Goal: Check status: Check status

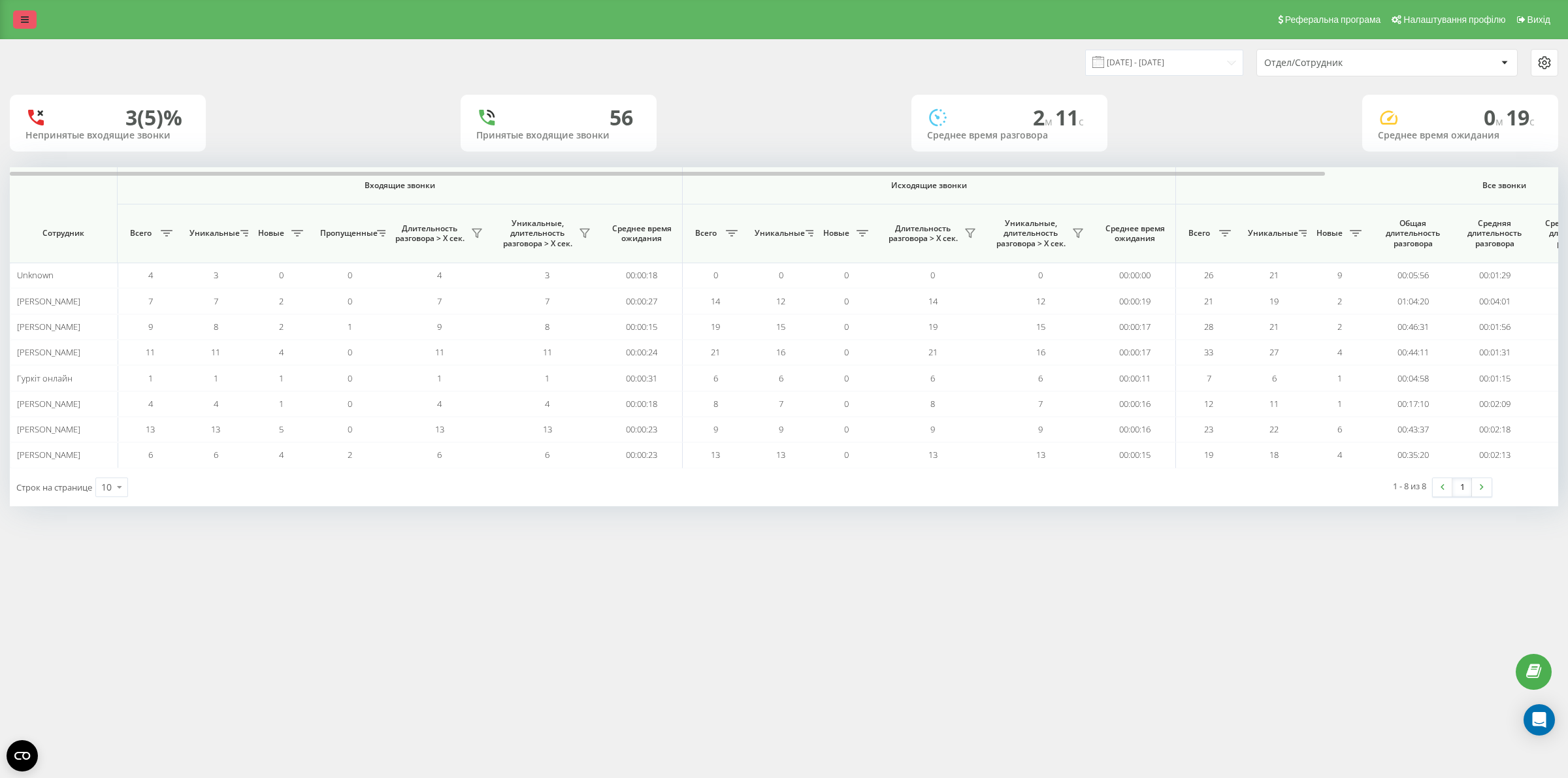
click at [18, 15] on link at bounding box center [24, 20] width 24 height 18
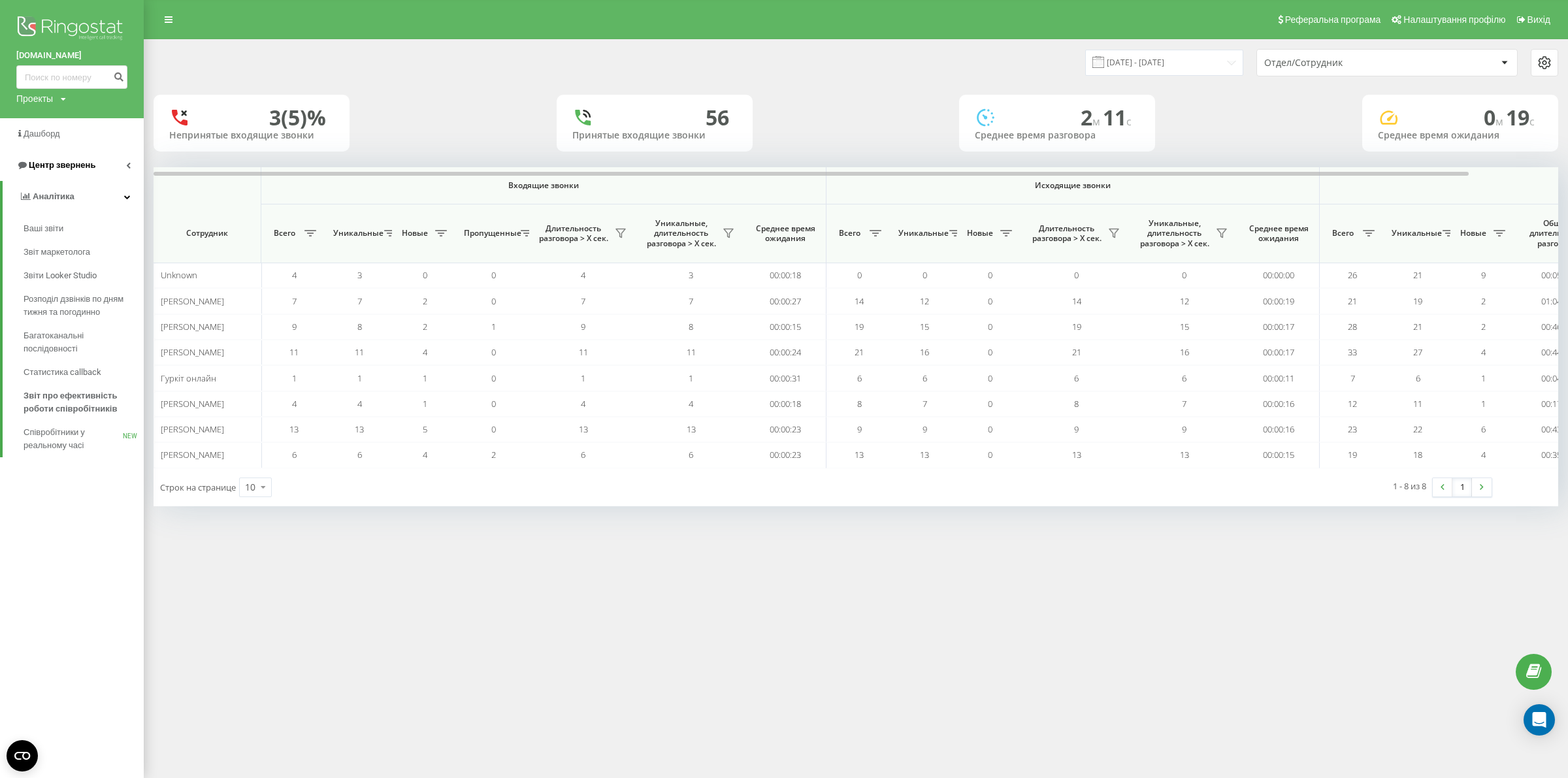
click at [69, 162] on span "Центр звернень" at bounding box center [62, 165] width 67 height 10
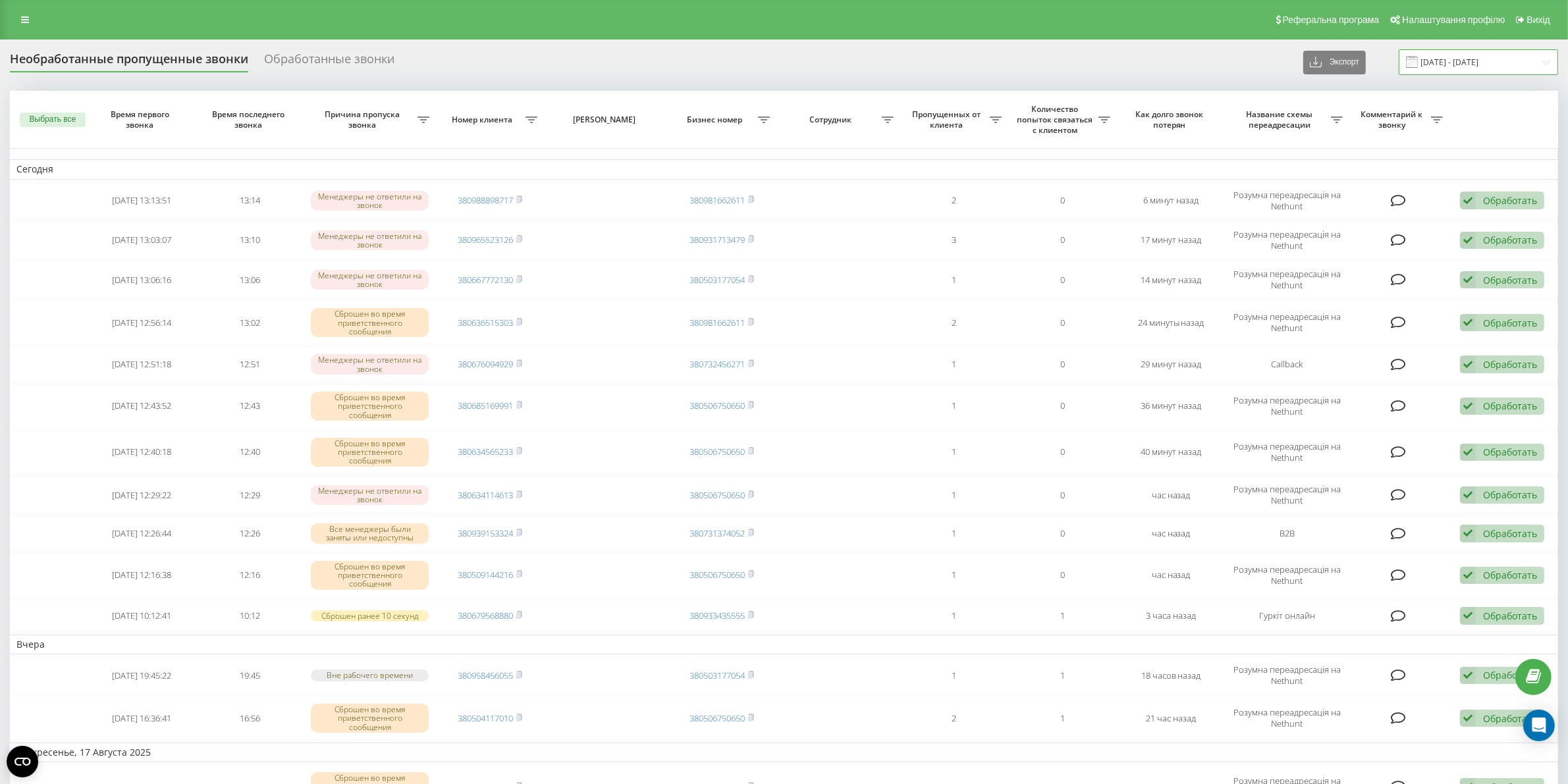
click at [1542, 66] on input "19.07.2025 - 19.08.2025" at bounding box center [1478, 62] width 159 height 26
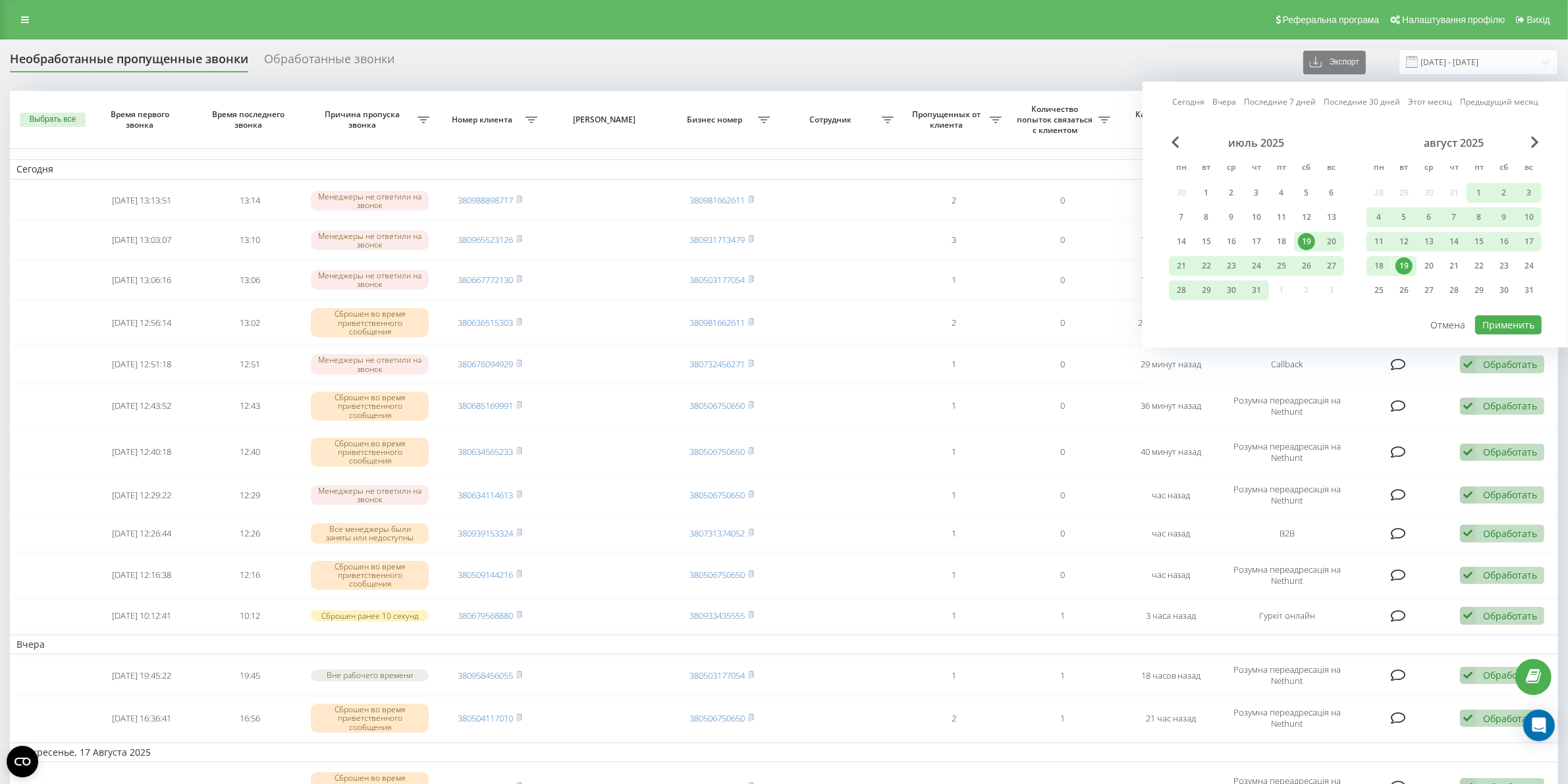
click at [1404, 262] on div "19" at bounding box center [1404, 265] width 17 height 17
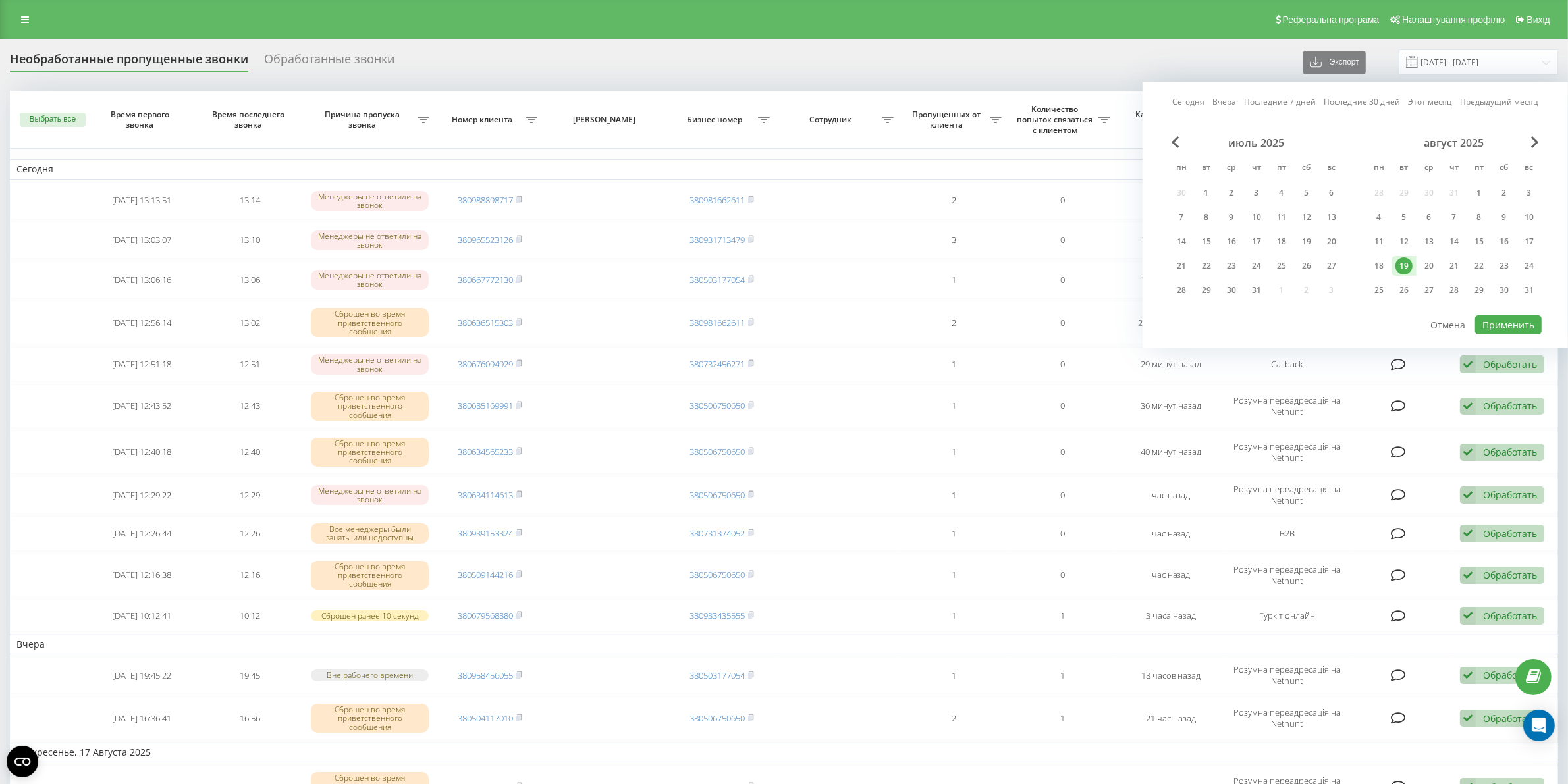
click at [1404, 262] on div "19" at bounding box center [1404, 265] width 17 height 17
click at [1508, 317] on button "Применить" at bounding box center [1508, 325] width 66 height 19
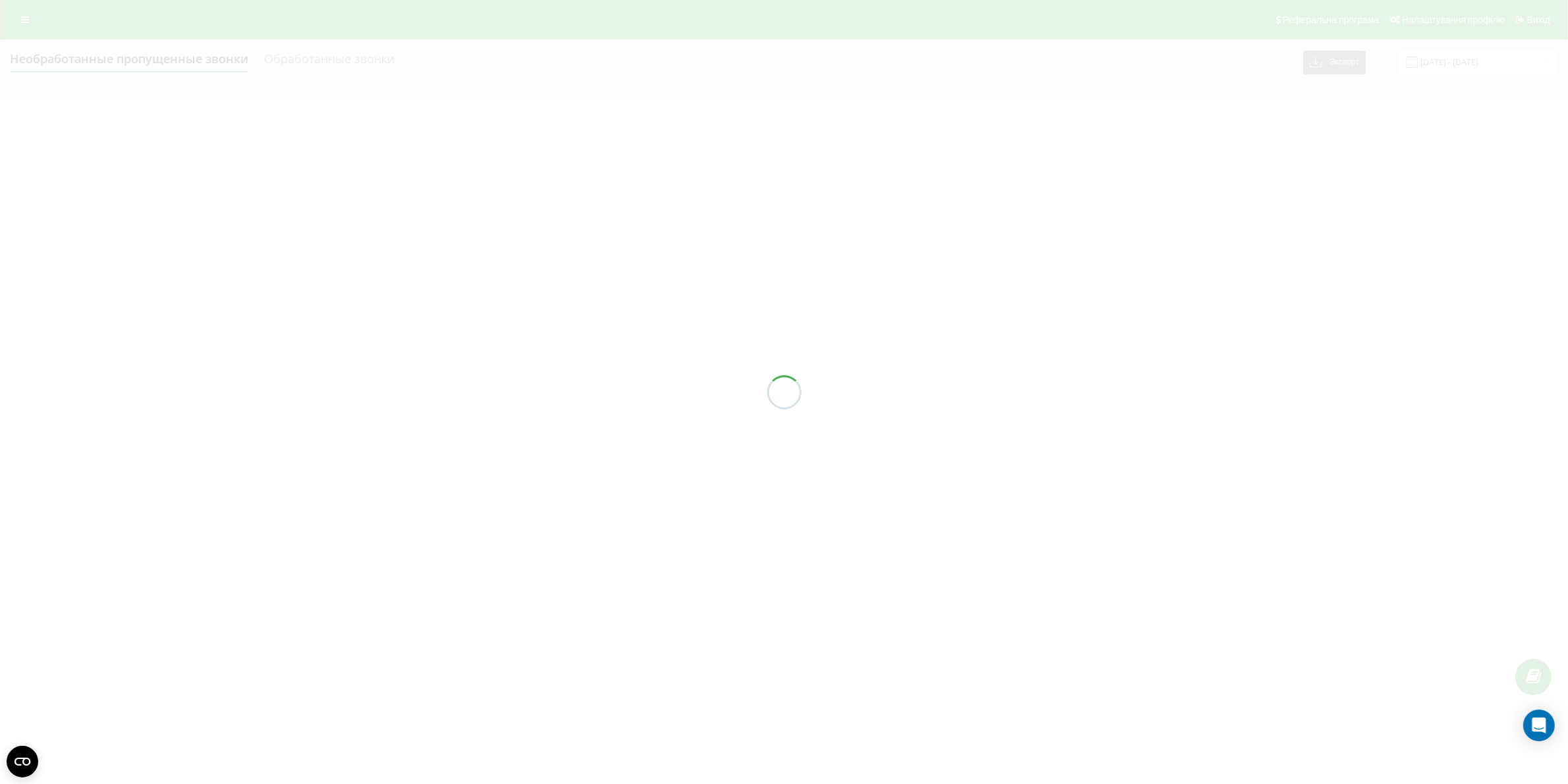
type input "[DATE] - [DATE]"
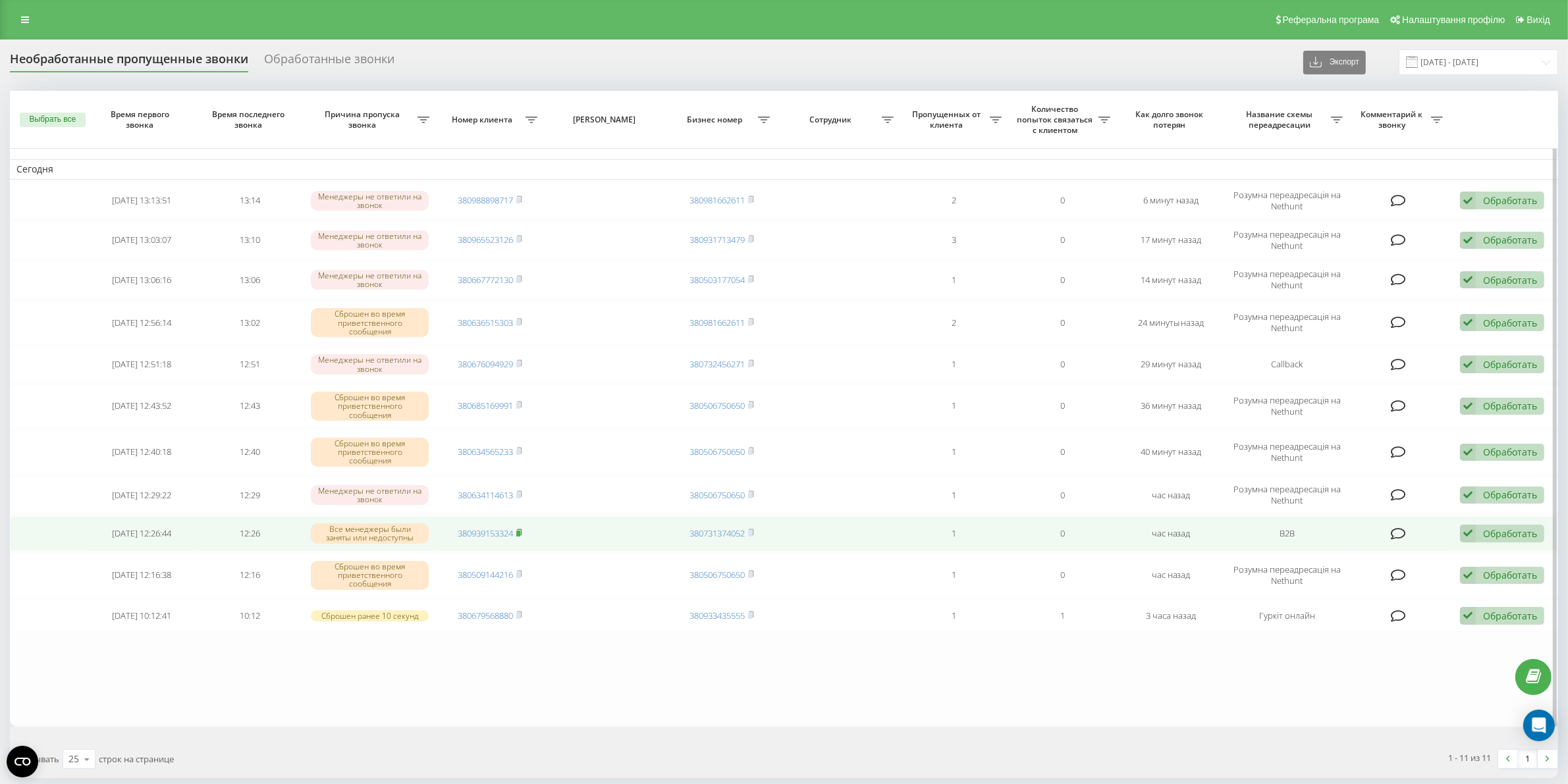
click at [519, 534] on rect at bounding box center [518, 533] width 4 height 6
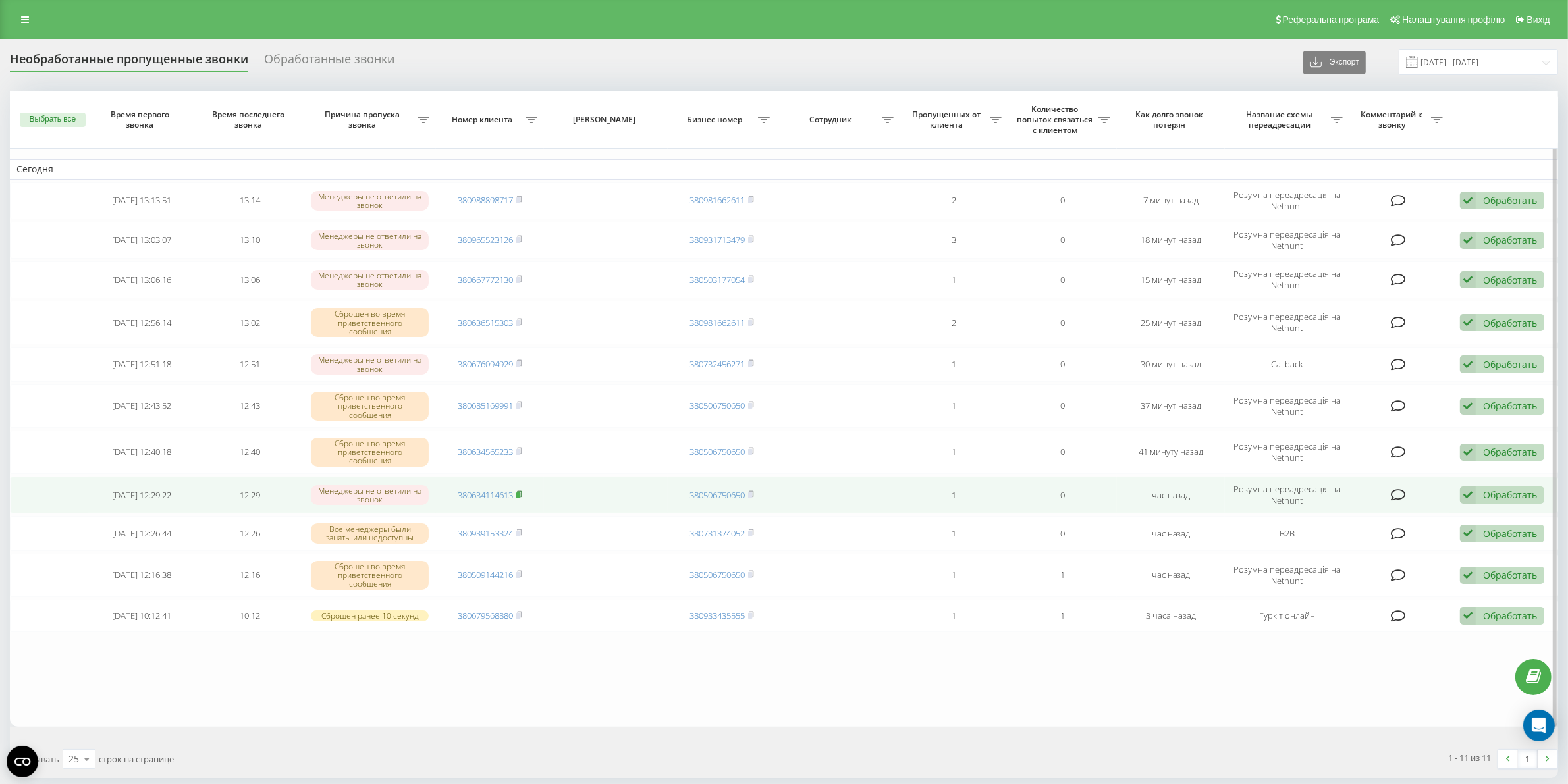
click at [518, 490] on span at bounding box center [519, 494] width 6 height 12
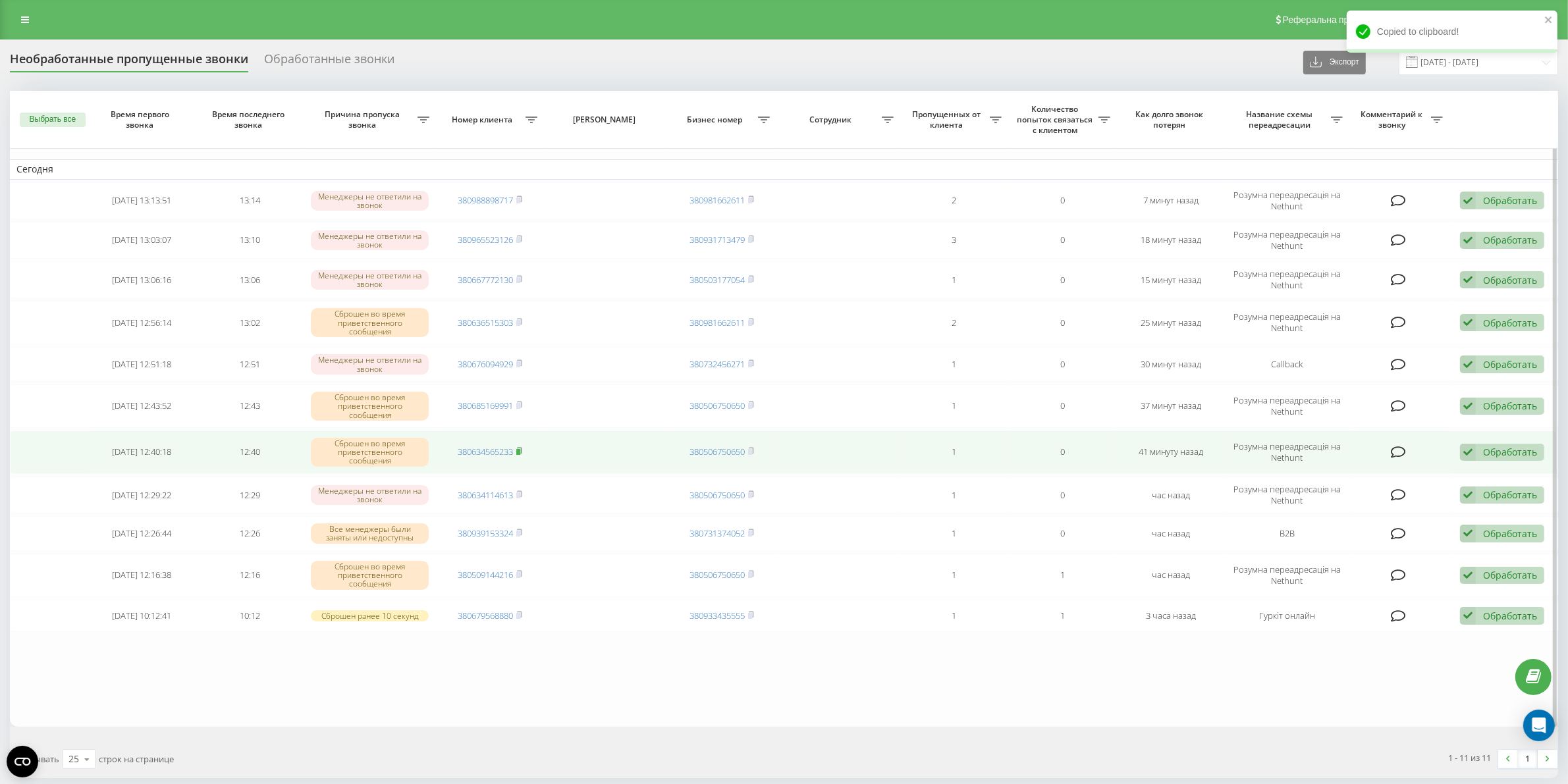
click at [522, 450] on icon at bounding box center [519, 450] width 5 height 6
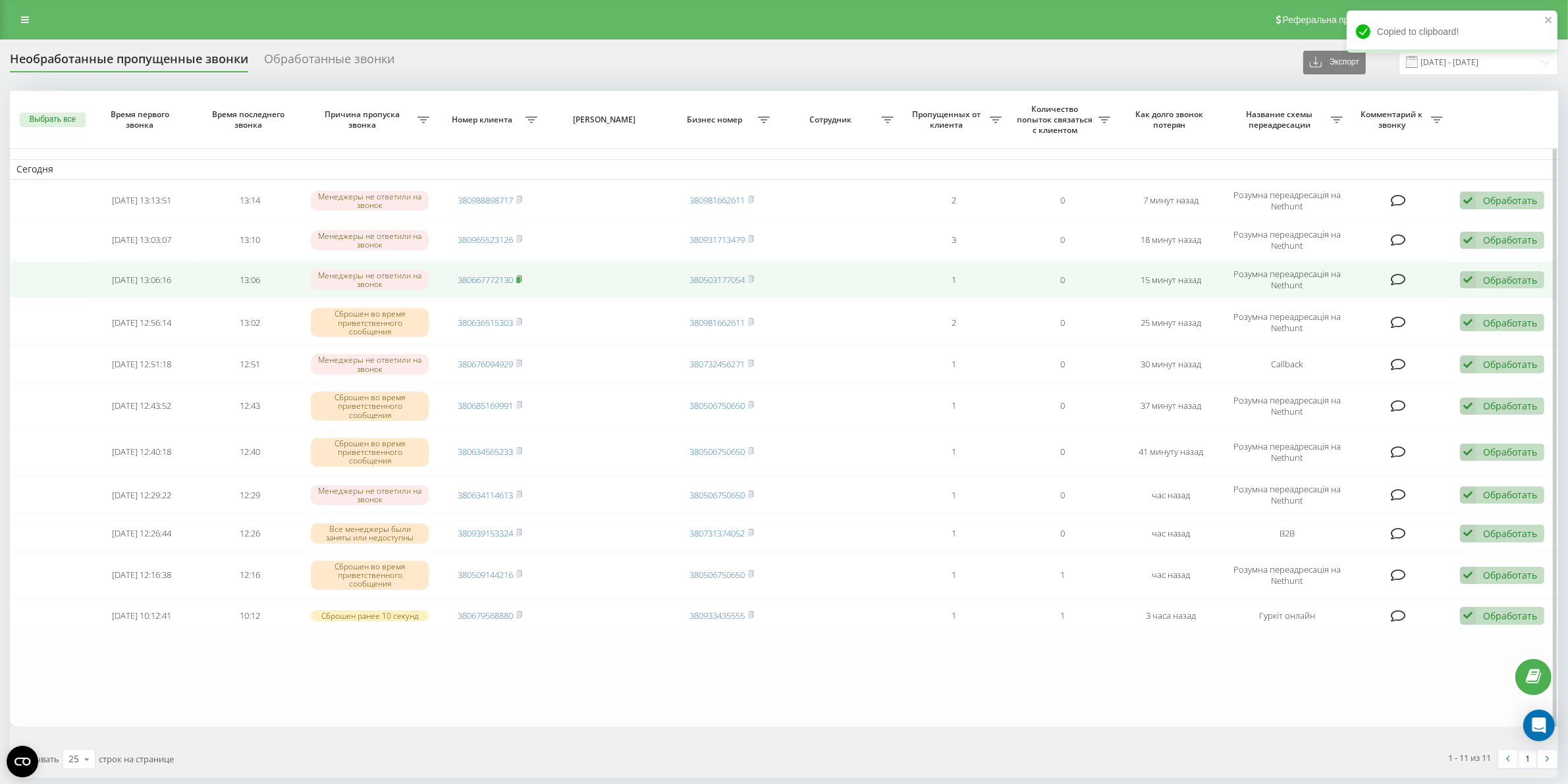
click at [519, 280] on rect at bounding box center [518, 280] width 4 height 6
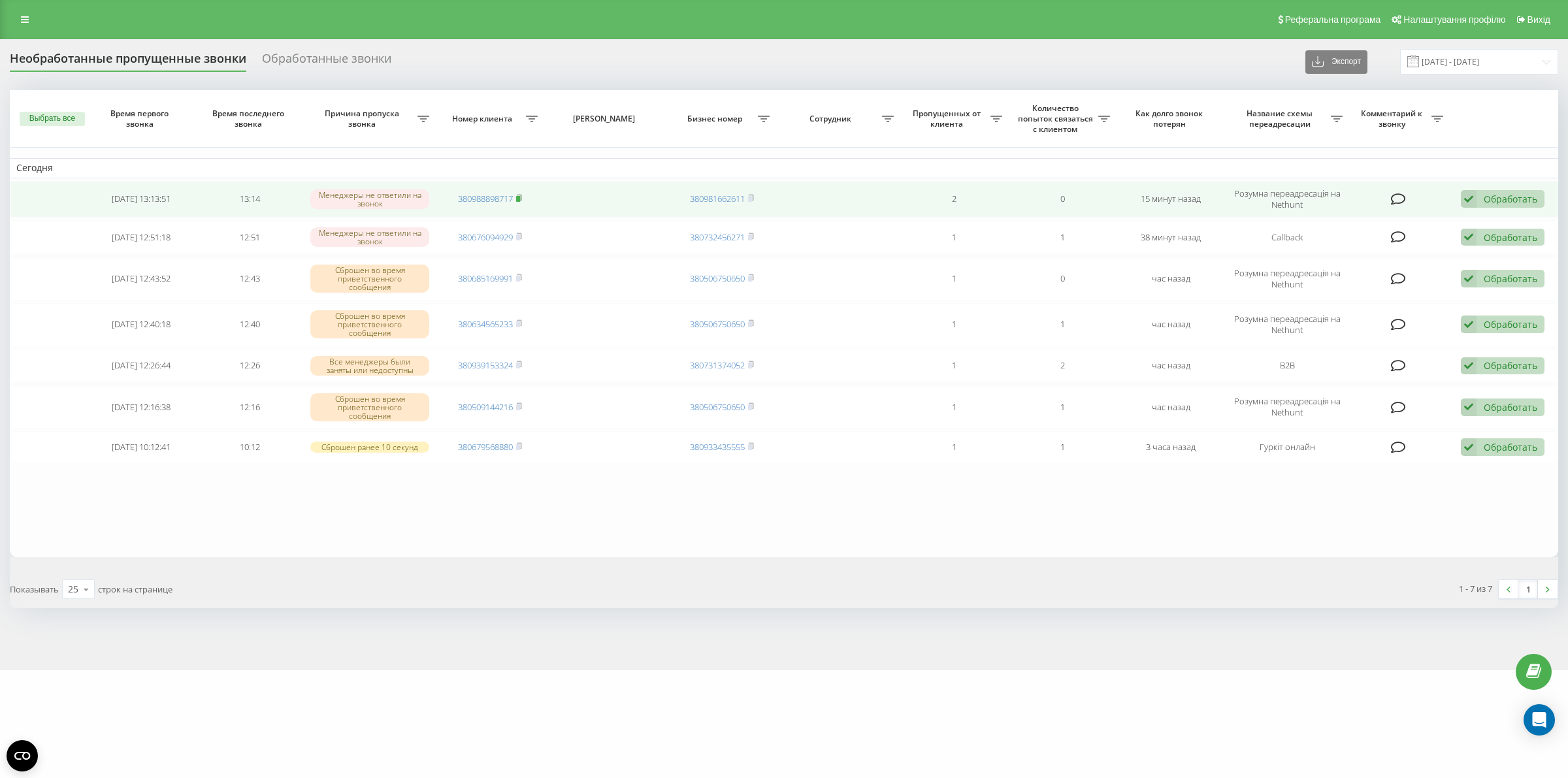
click at [521, 194] on icon at bounding box center [519, 198] width 6 height 8
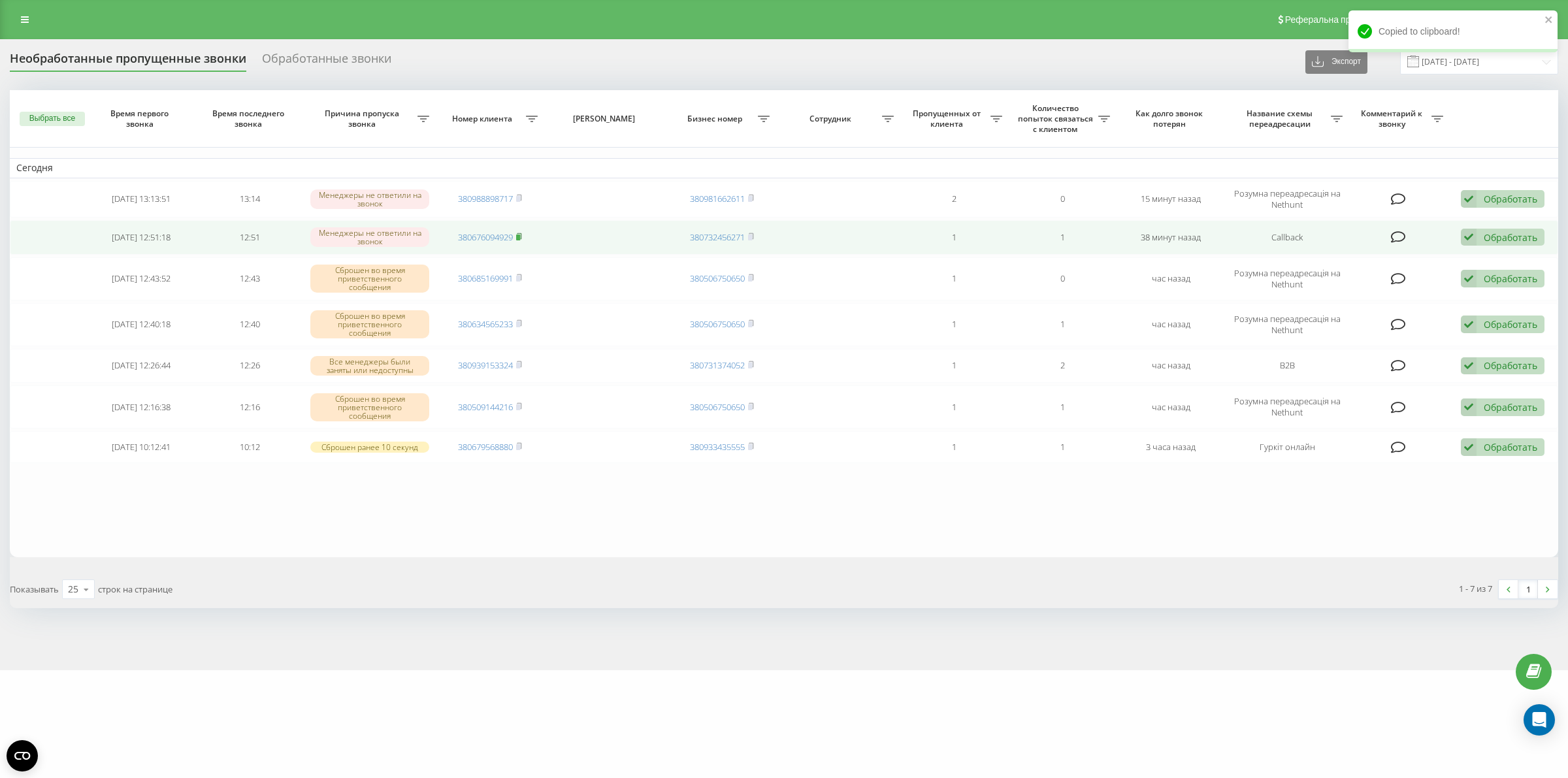
click at [522, 240] on icon at bounding box center [519, 237] width 6 height 8
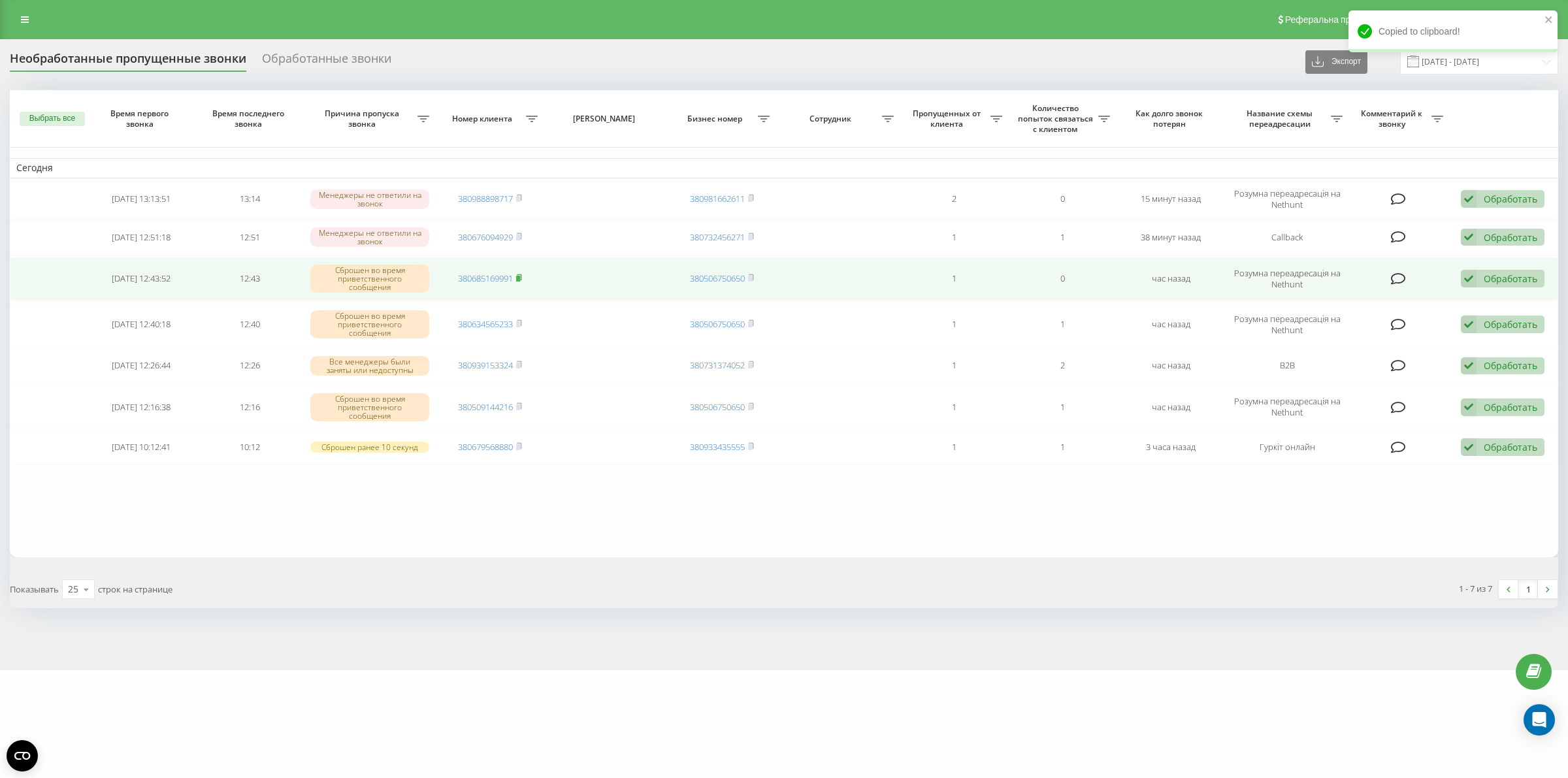
click at [521, 276] on icon at bounding box center [519, 278] width 6 height 8
